Goal: Register for event/course

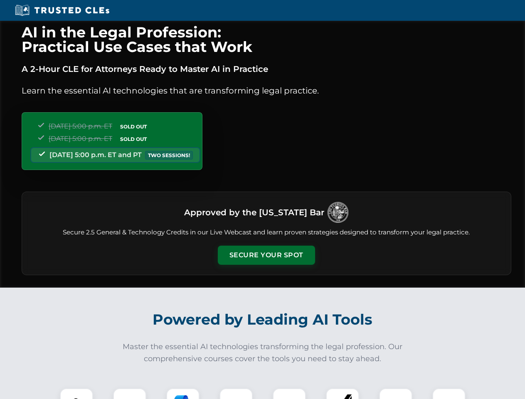
click at [266, 255] on button "Secure Your Spot" at bounding box center [266, 255] width 97 height 19
click at [77, 394] on img at bounding box center [76, 405] width 24 height 24
click at [130, 394] on div at bounding box center [129, 404] width 33 height 33
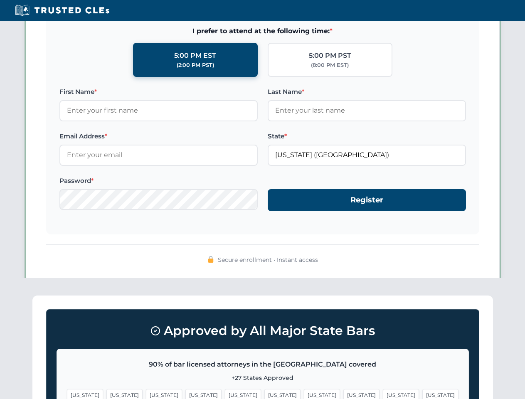
click at [383, 394] on span "[US_STATE]" at bounding box center [401, 395] width 36 height 12
